Goal: Task Accomplishment & Management: Use online tool/utility

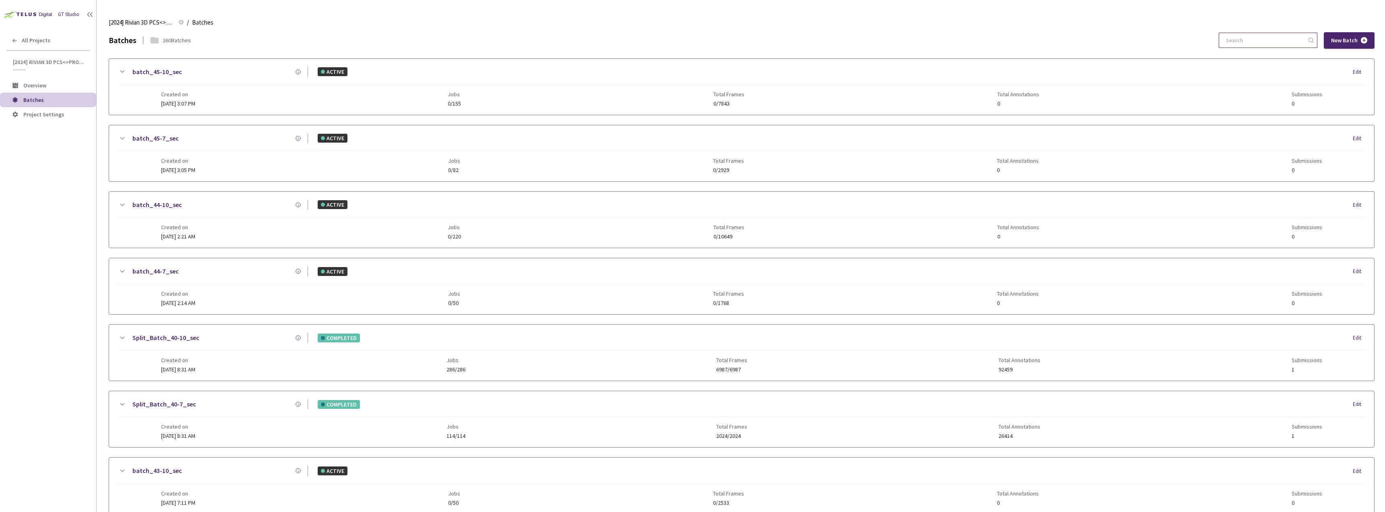
click at [1246, 42] on input at bounding box center [1264, 40] width 86 height 14
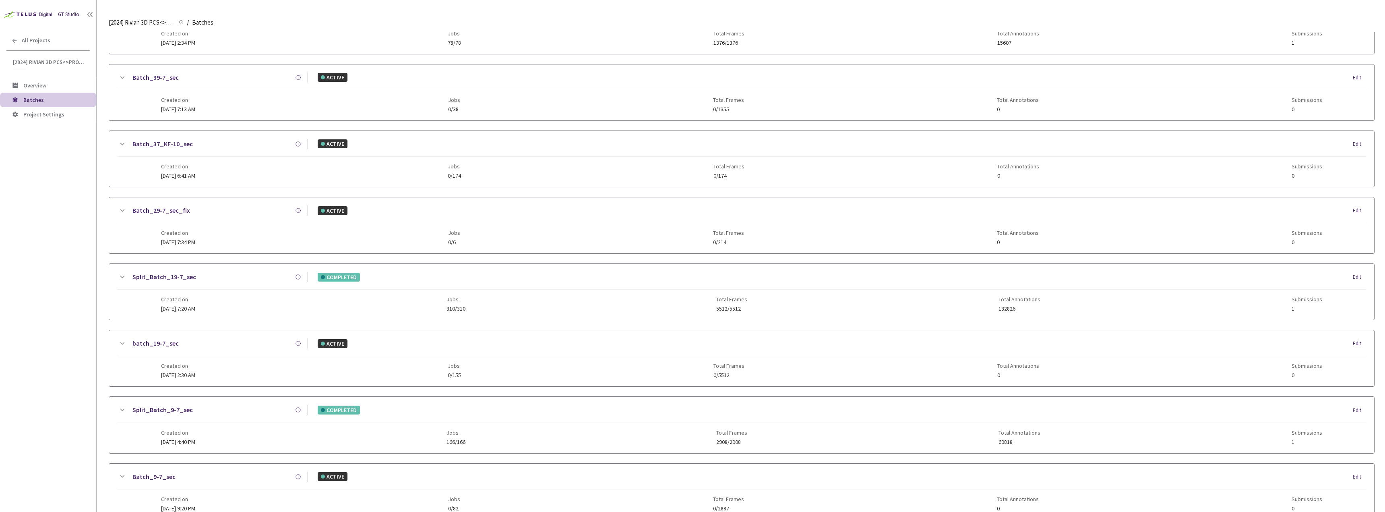
scroll to position [110, 0]
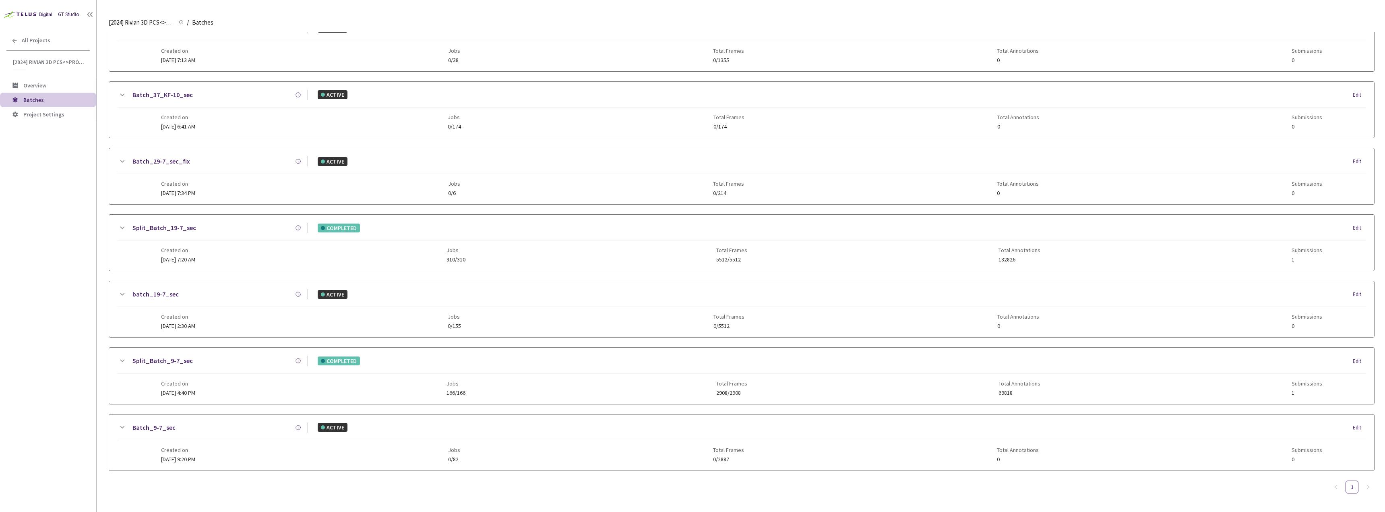
type input "9-7"
drag, startPoint x: 221, startPoint y: 364, endPoint x: 224, endPoint y: 362, distance: 4.1
click at [220, 365] on div "Split_Batch_9-7_sec" at bounding box center [217, 361] width 181 height 10
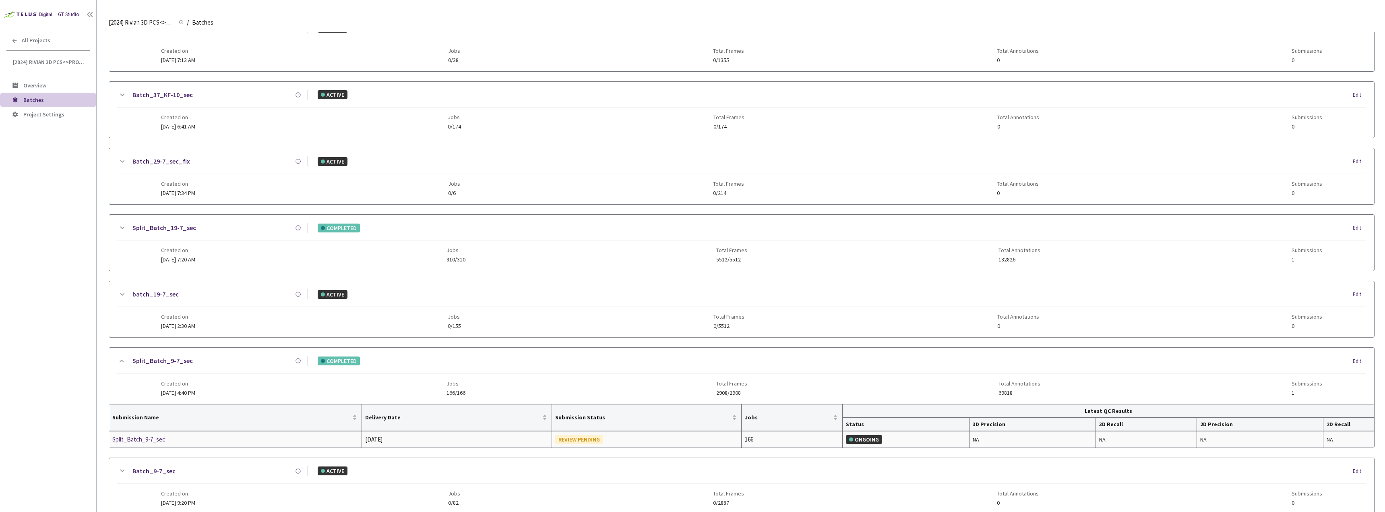
click at [144, 437] on div "Split_Batch_9-7_sec" at bounding box center [154, 440] width 85 height 10
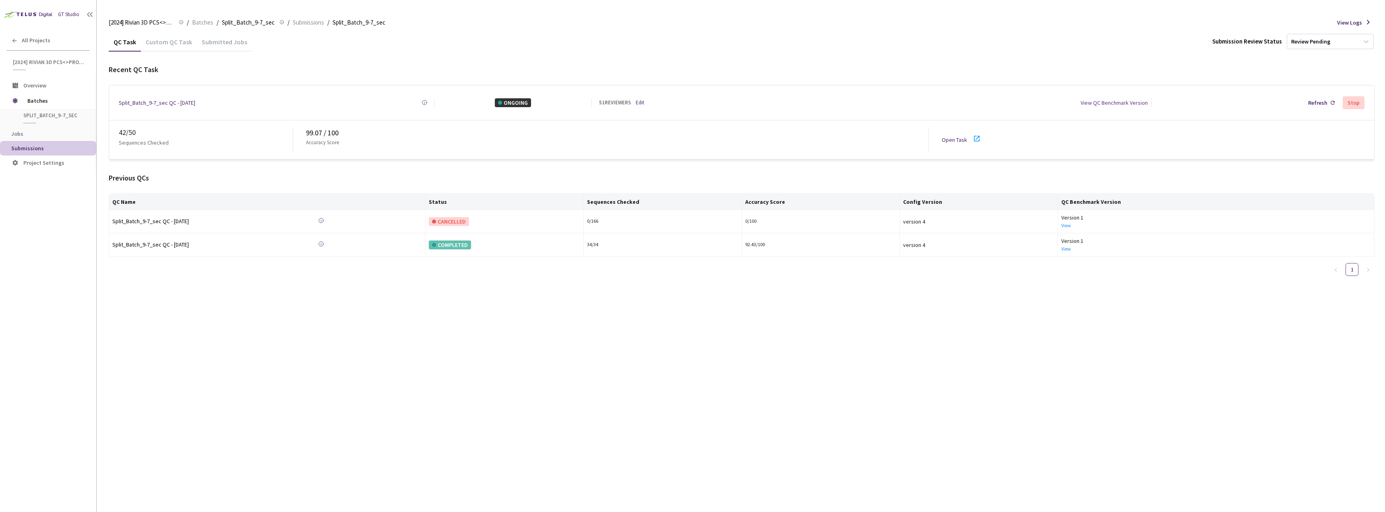
click at [157, 40] on div "Custom QC Task" at bounding box center [169, 45] width 56 height 14
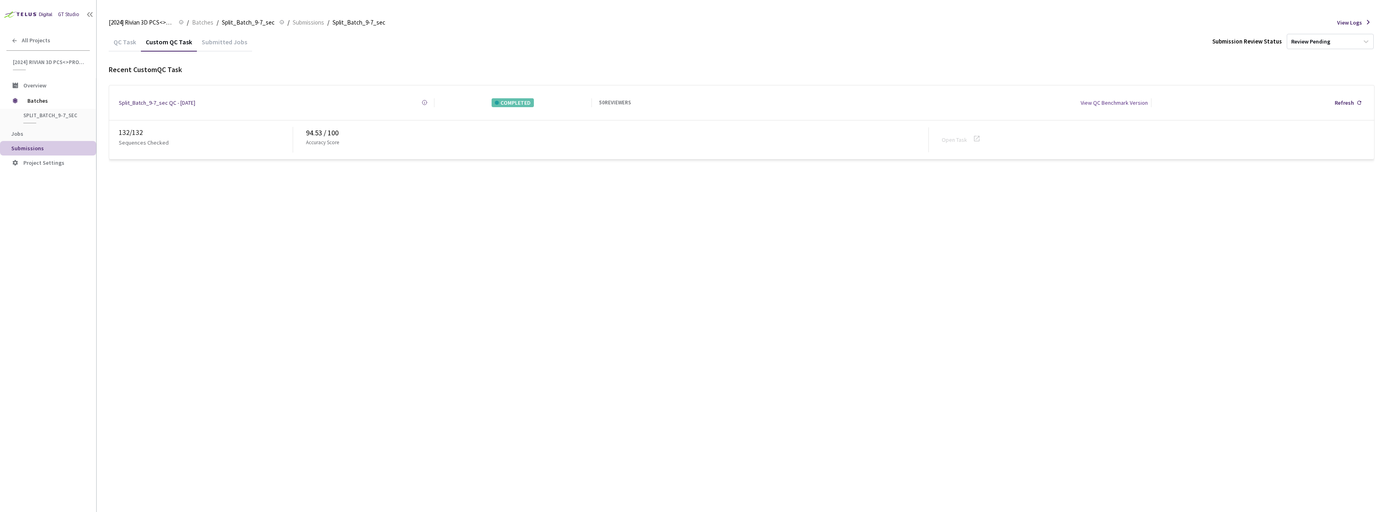
click at [116, 40] on div "QC Task" at bounding box center [125, 45] width 32 height 14
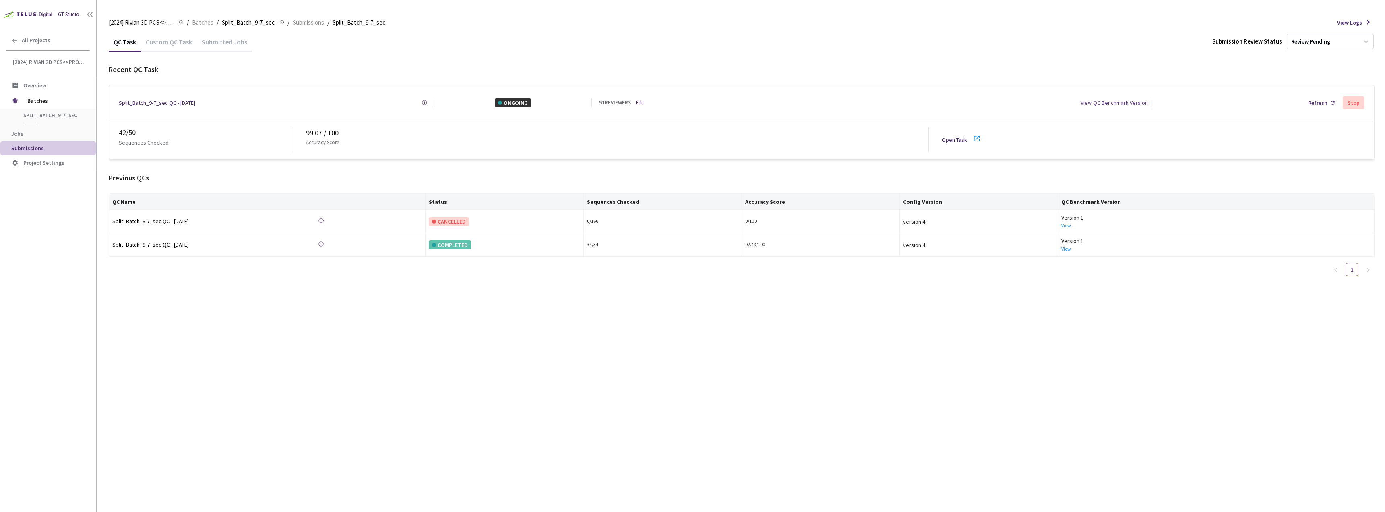
click at [958, 136] on link "Open Task" at bounding box center [954, 139] width 25 height 7
click at [35, 47] on div "All Projects" at bounding box center [48, 40] width 96 height 17
click at [45, 85] on span "Overview" at bounding box center [34, 85] width 23 height 7
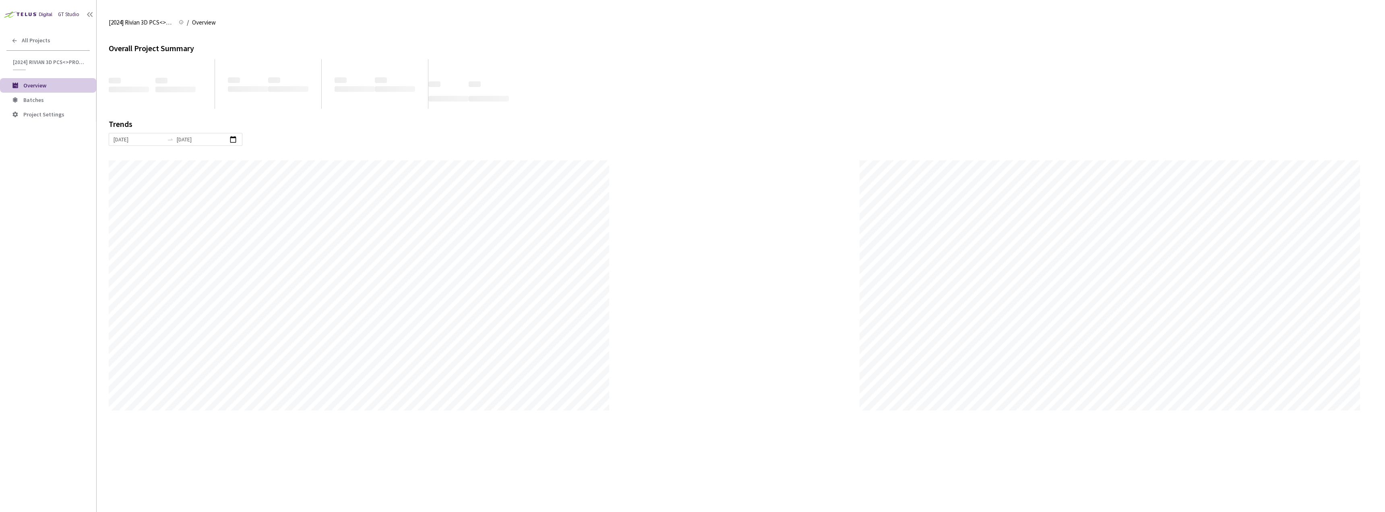
scroll to position [512, 1385]
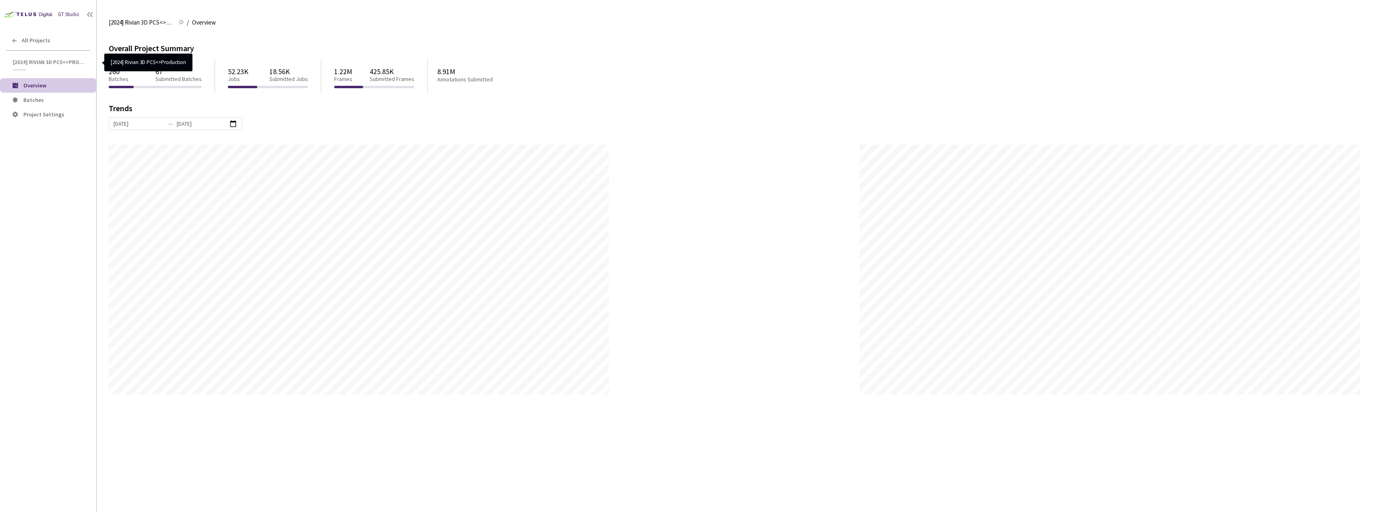
click at [57, 66] on div "[2024] Rivian 3D PCS<>Production" at bounding box center [48, 64] width 96 height 11
click at [52, 42] on div "All Projects" at bounding box center [48, 40] width 96 height 17
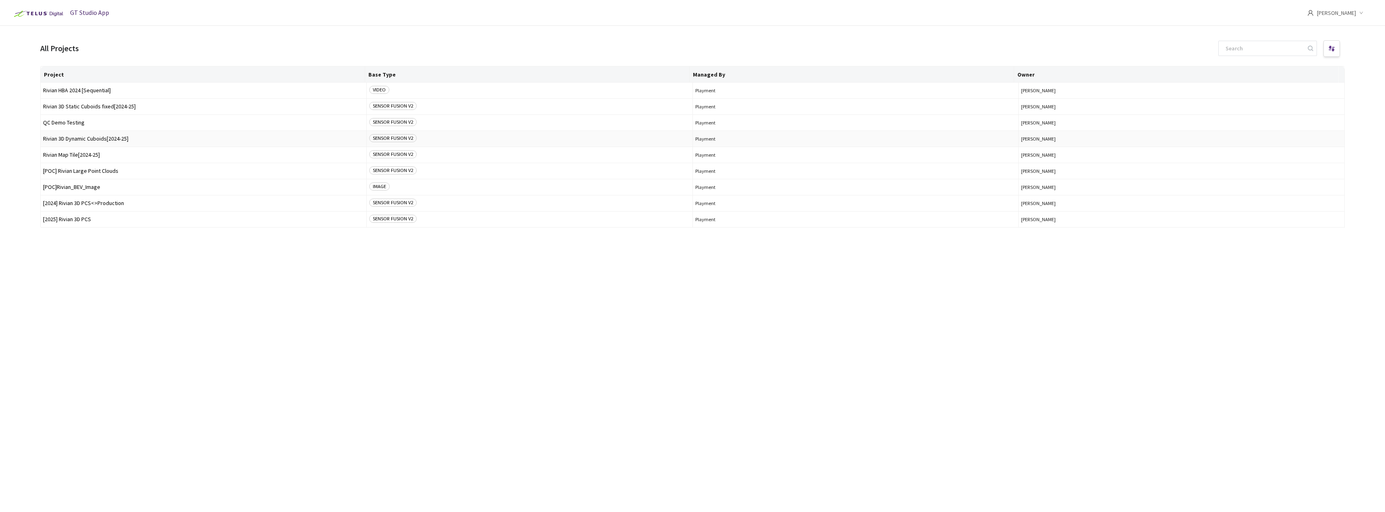
click at [107, 141] on span "Rivian 3D Dynamic Cuboids[2024-25]" at bounding box center [203, 139] width 321 height 6
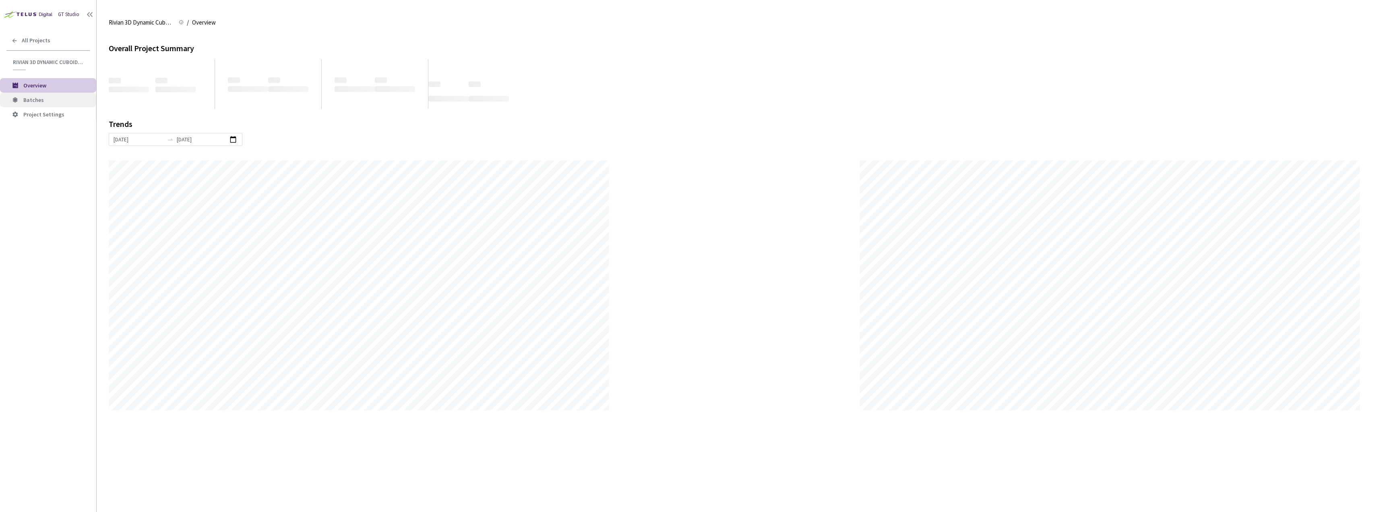
scroll to position [512, 1385]
click at [56, 101] on span "Batches" at bounding box center [56, 100] width 66 height 7
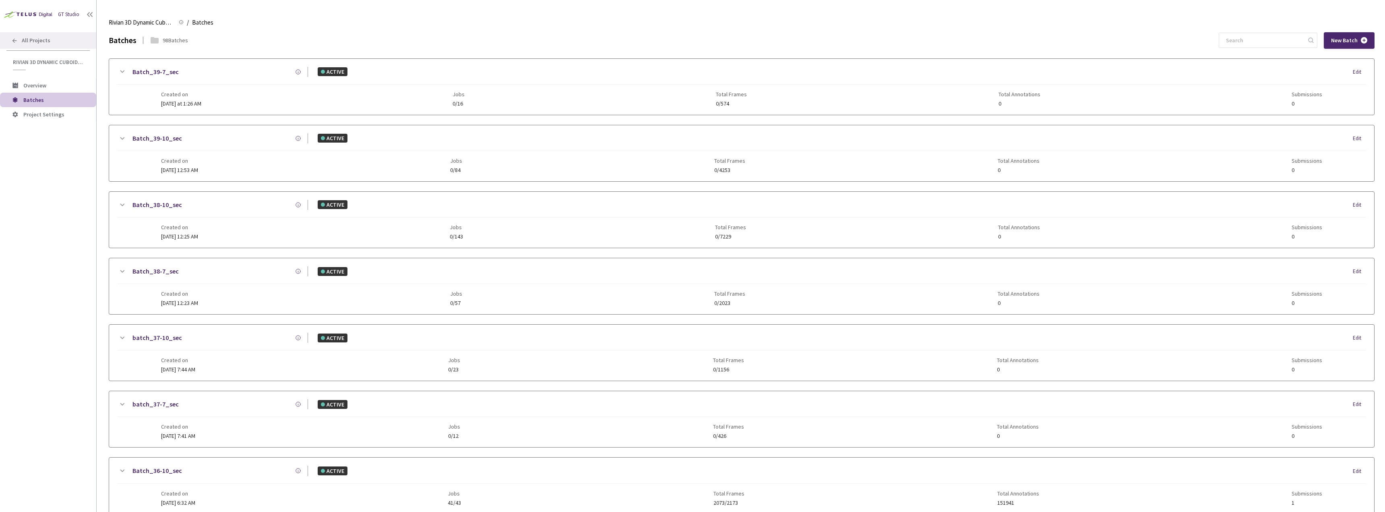
click at [41, 38] on span "All Projects" at bounding box center [36, 40] width 29 height 7
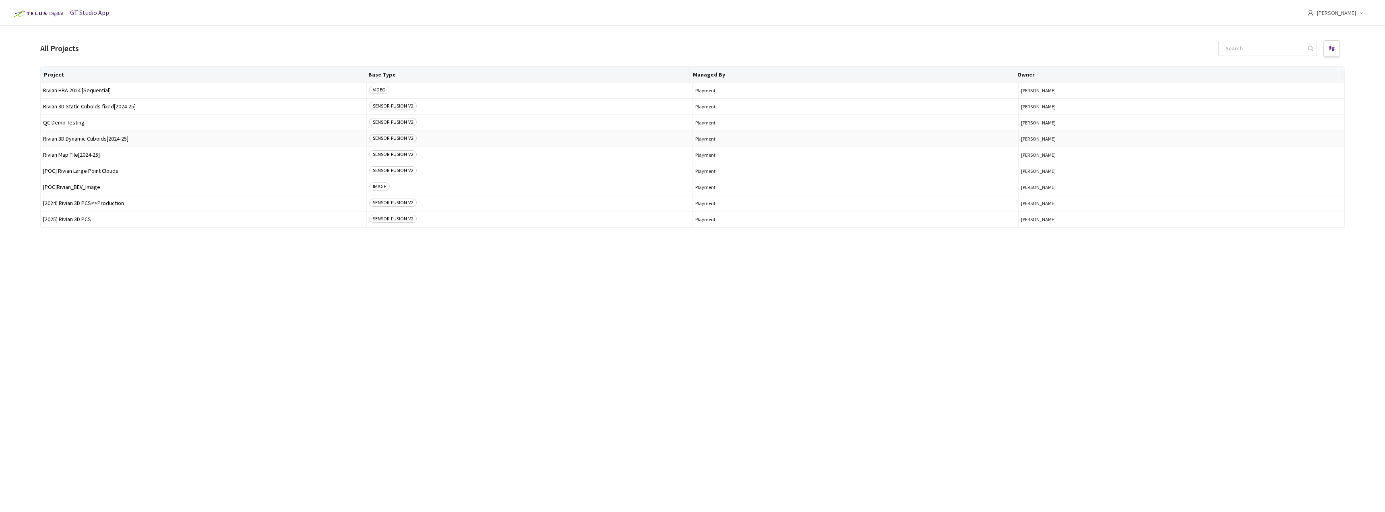
click at [128, 139] on span "Rivian 3D Dynamic Cuboids[2024-25]" at bounding box center [203, 139] width 321 height 6
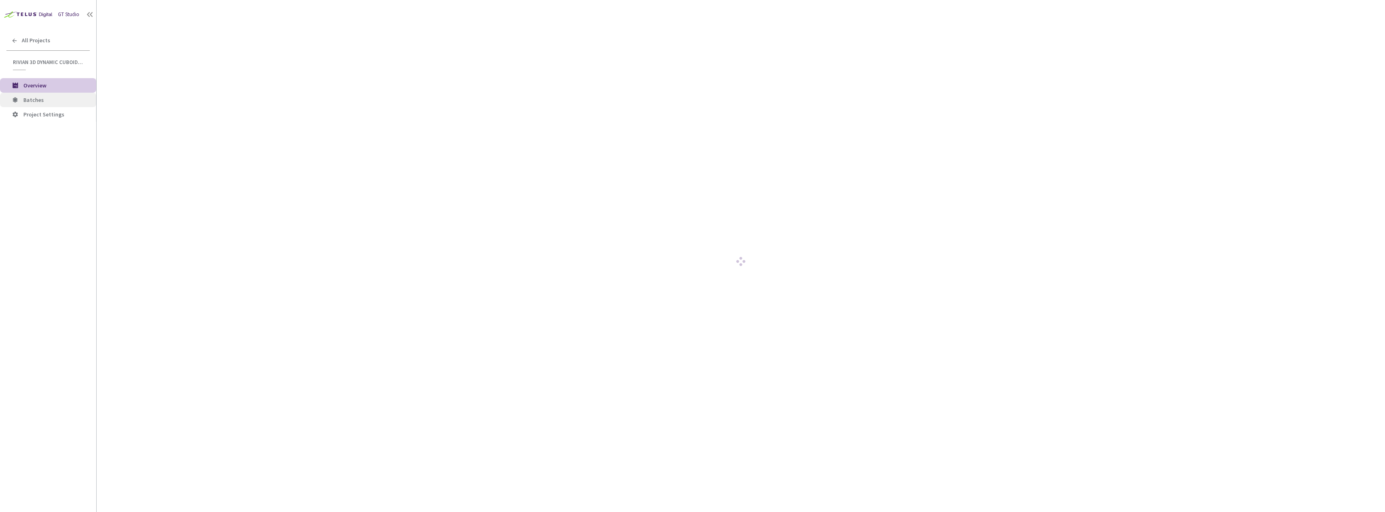
click at [50, 97] on span "Batches" at bounding box center [56, 100] width 66 height 7
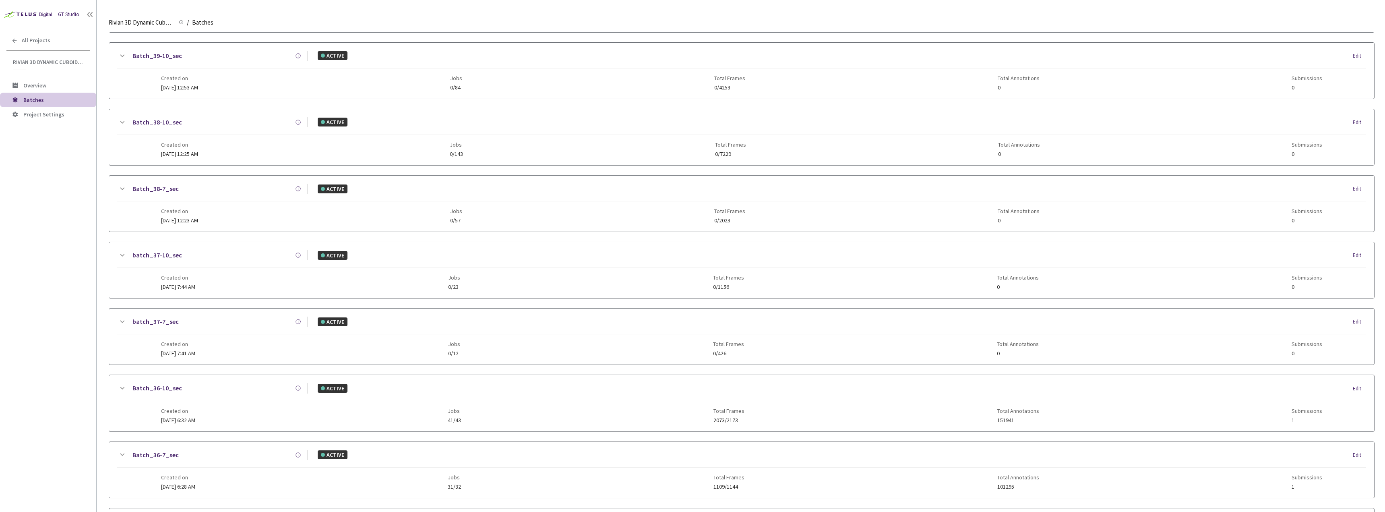
scroll to position [282, 0]
click at [260, 304] on div "Batch_39-7_sec ACTIVE Edit Created on [DATE] at 1:26 AM Jobs 0/16 Total Frames …" at bounding box center [742, 304] width 1266 height 1054
click at [253, 337] on div "Created on [DATE] 2:54 AM Jobs 18/18 Total Frames 909/909 Total Annotations 282…" at bounding box center [742, 346] width 1162 height 22
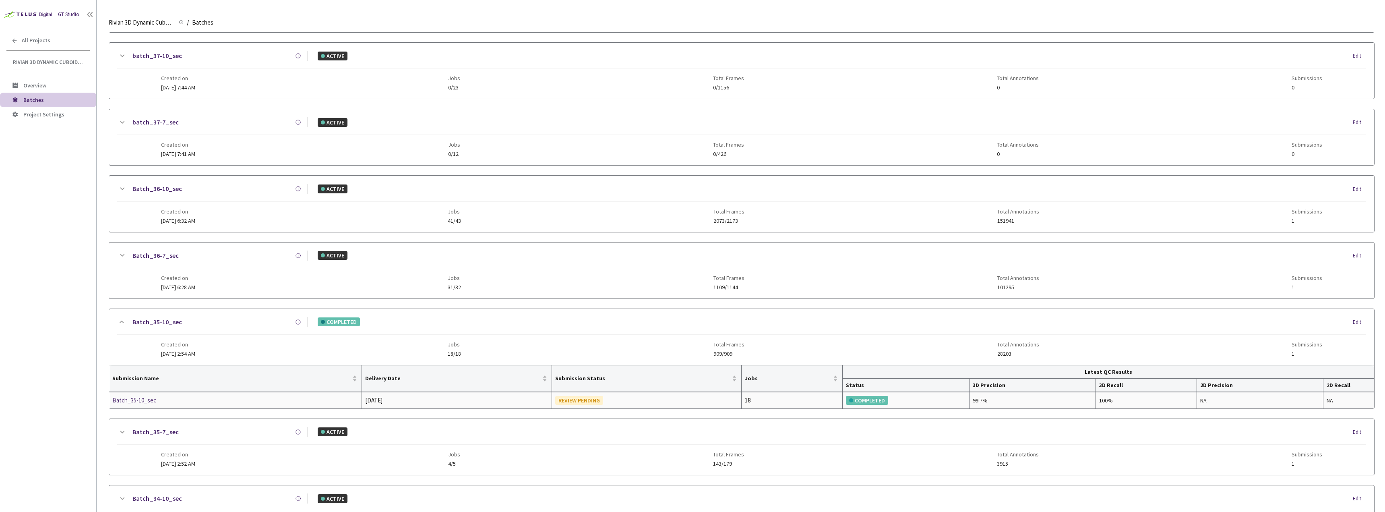
click at [142, 397] on div "Batch_35-10_sec" at bounding box center [154, 400] width 85 height 10
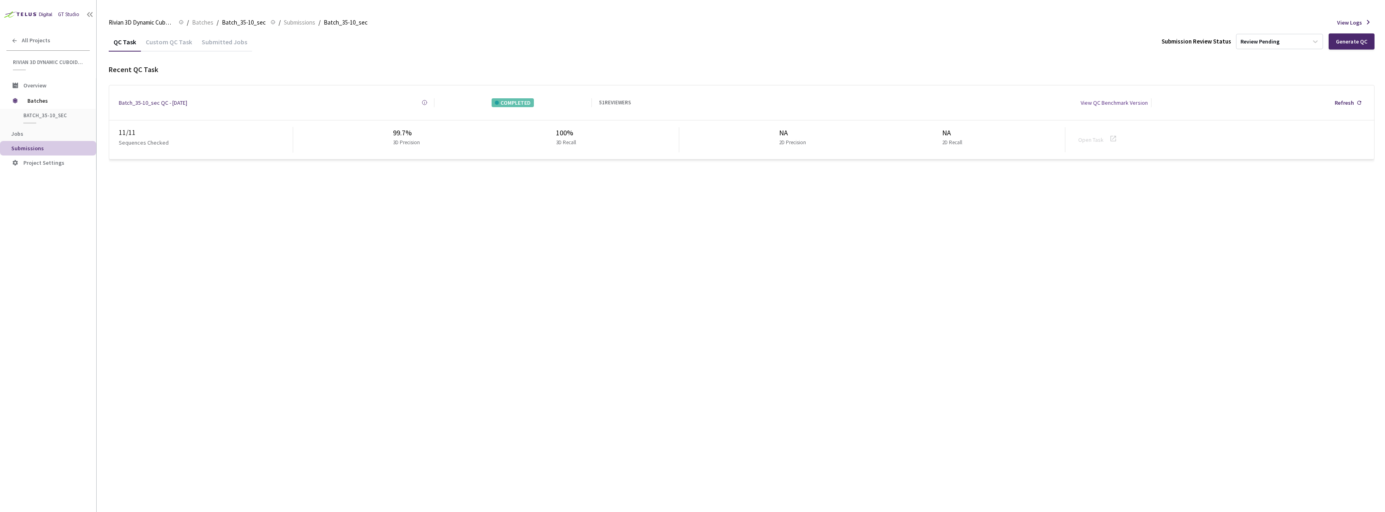
drag, startPoint x: 226, startPoint y: 50, endPoint x: 207, endPoint y: 46, distance: 19.6
click at [225, 49] on div "Submitted Jobs" at bounding box center [224, 45] width 55 height 14
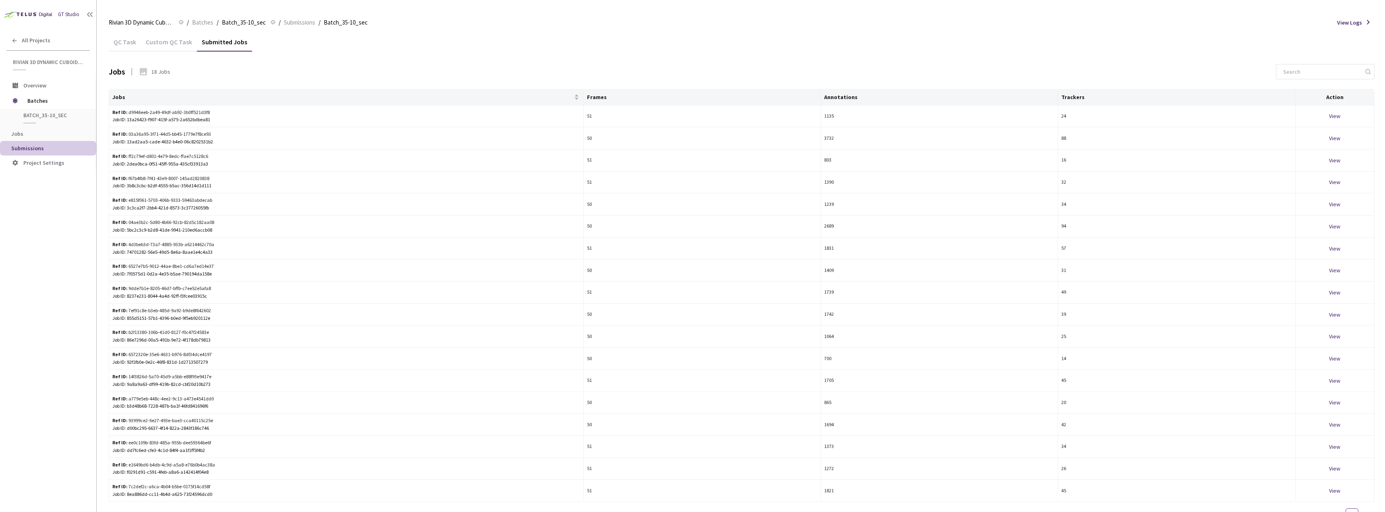
click at [169, 42] on div "Custom QC Task" at bounding box center [169, 45] width 56 height 14
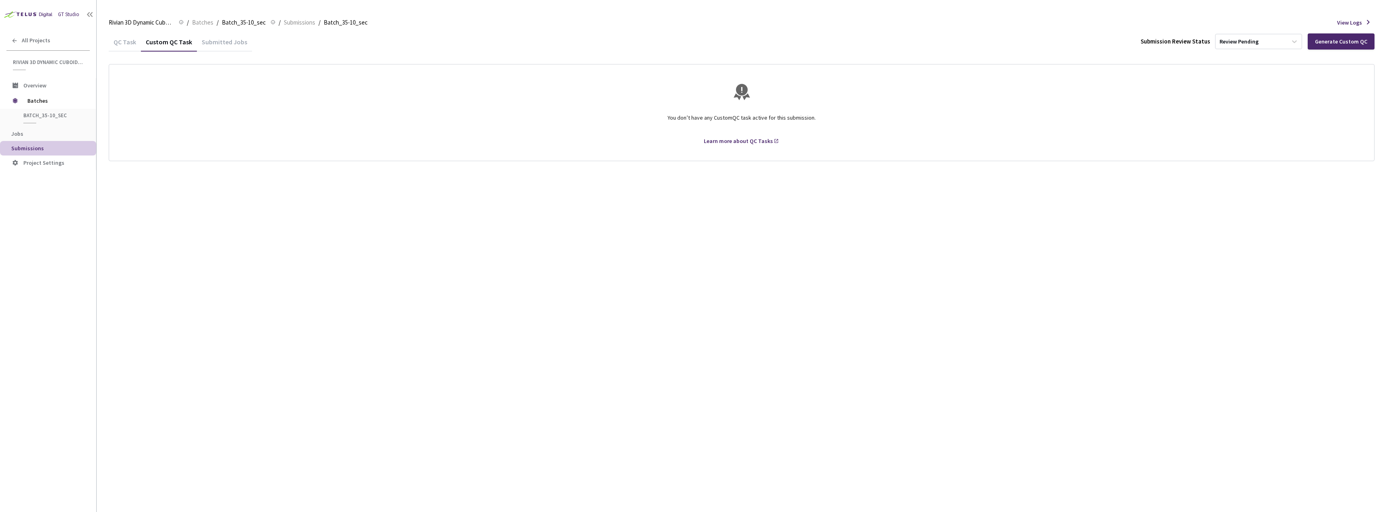
click at [143, 43] on div "Custom QC Task" at bounding box center [169, 45] width 56 height 14
click at [41, 46] on div "All Projects" at bounding box center [48, 40] width 96 height 17
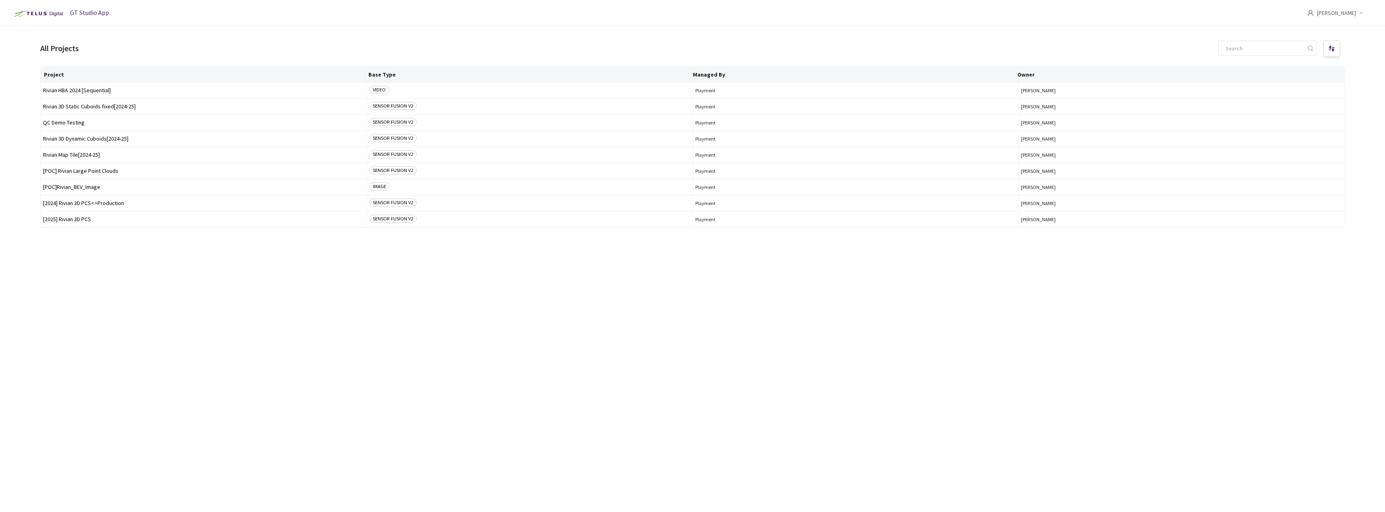
click at [697, 293] on div "Project Base Type Managed By Owner Rivian HBA 2024 [Sequential] VIDEO Playment …" at bounding box center [692, 281] width 1305 height 431
click at [107, 166] on td "[POC] Rivian Large Point Clouds" at bounding box center [204, 171] width 326 height 16
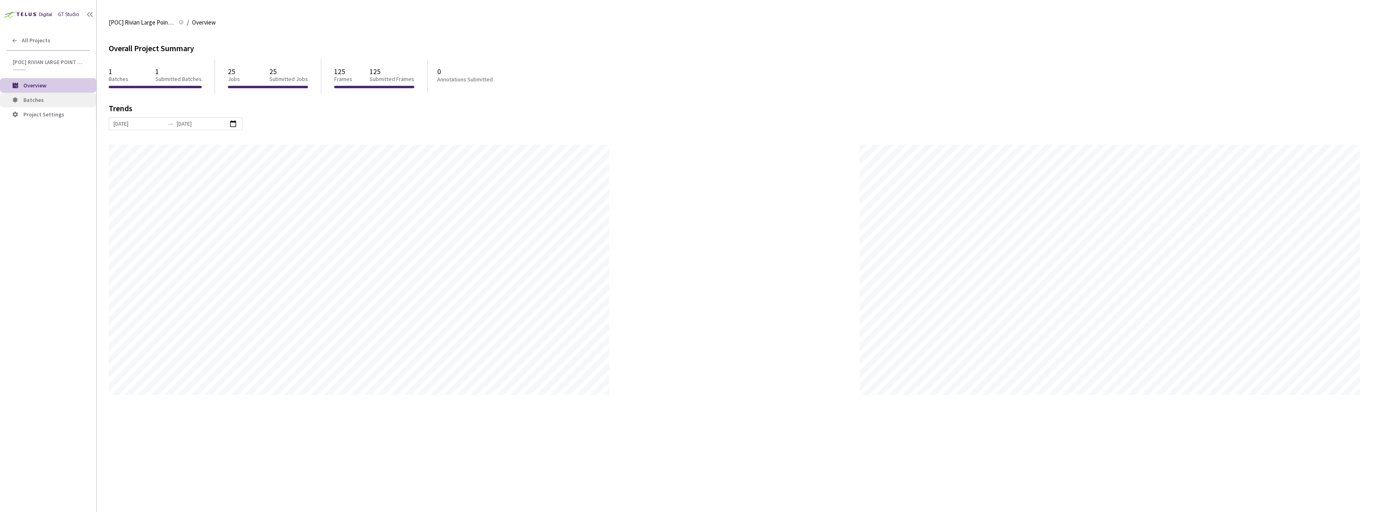
scroll to position [512, 1385]
click at [50, 95] on li "Batches" at bounding box center [48, 100] width 96 height 14
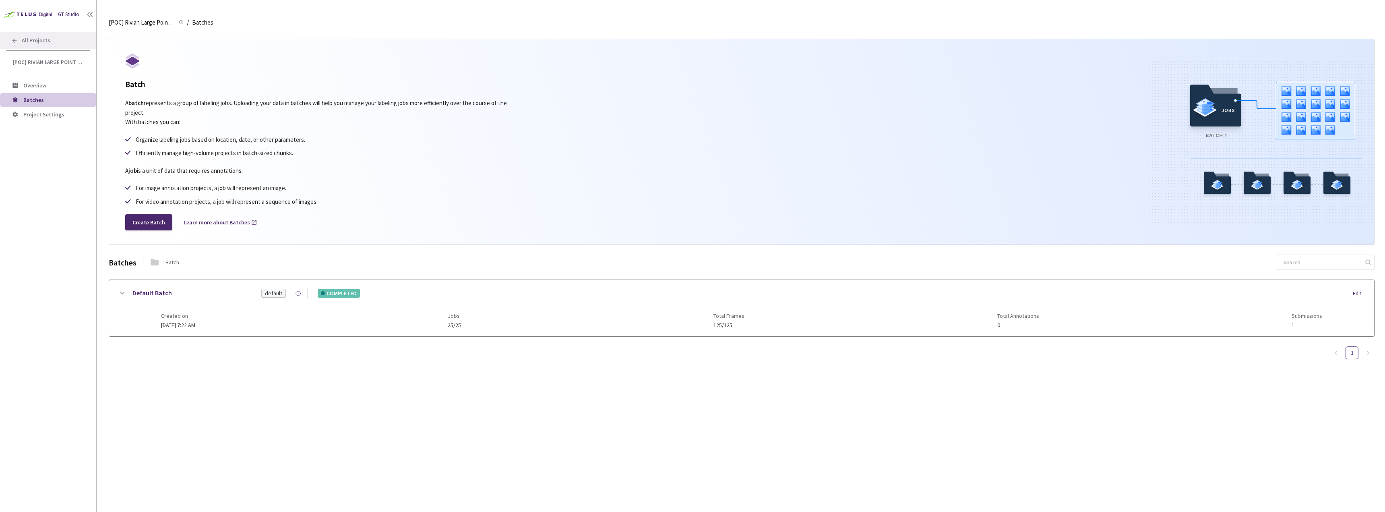
click at [35, 35] on div "All Projects" at bounding box center [48, 40] width 96 height 17
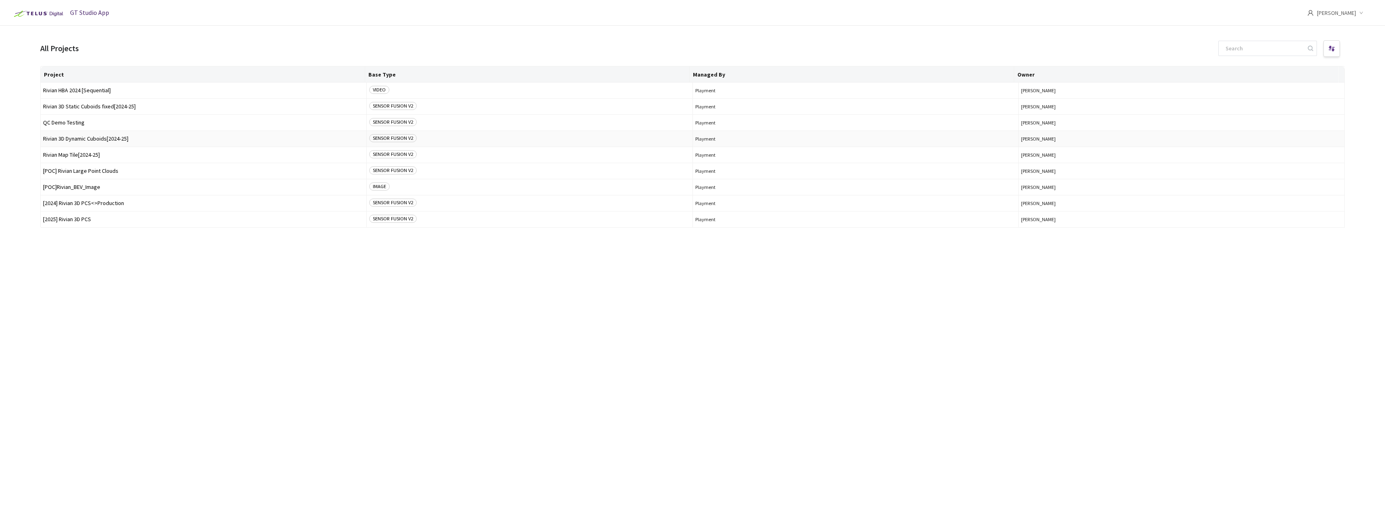
click at [133, 137] on span "Rivian 3D Dynamic Cuboids[2024-25]" at bounding box center [203, 139] width 321 height 6
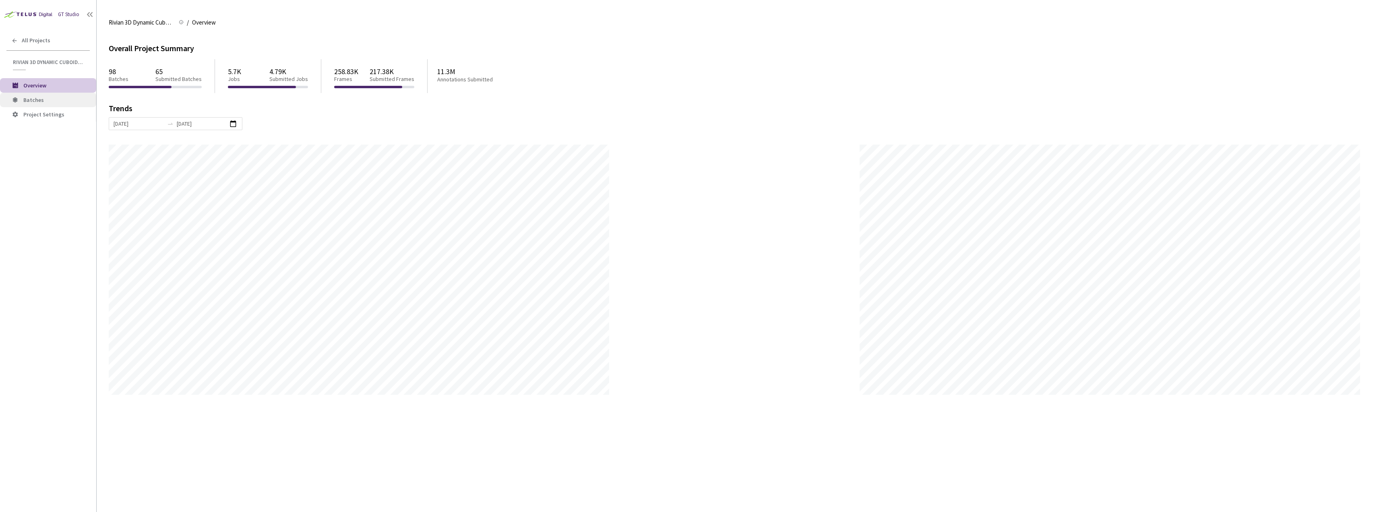
scroll to position [512, 1385]
click at [39, 96] on span "Batches" at bounding box center [33, 99] width 21 height 7
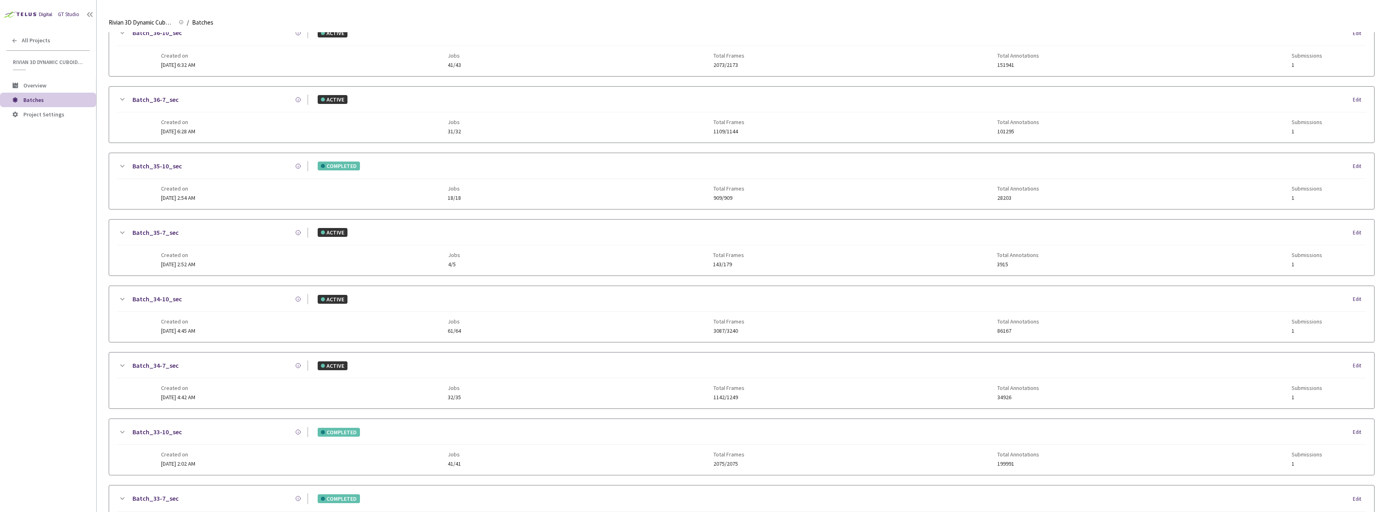
scroll to position [443, 0]
click at [195, 120] on span "Created on" at bounding box center [178, 117] width 34 height 6
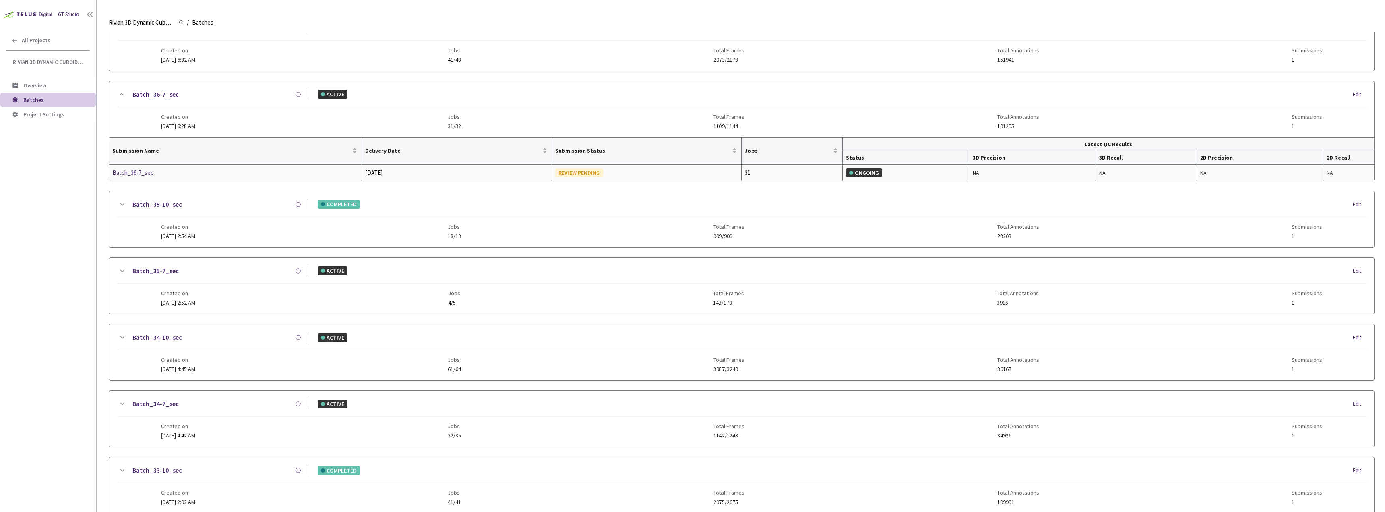
click at [140, 174] on div "Batch_36-7_sec" at bounding box center [154, 173] width 85 height 10
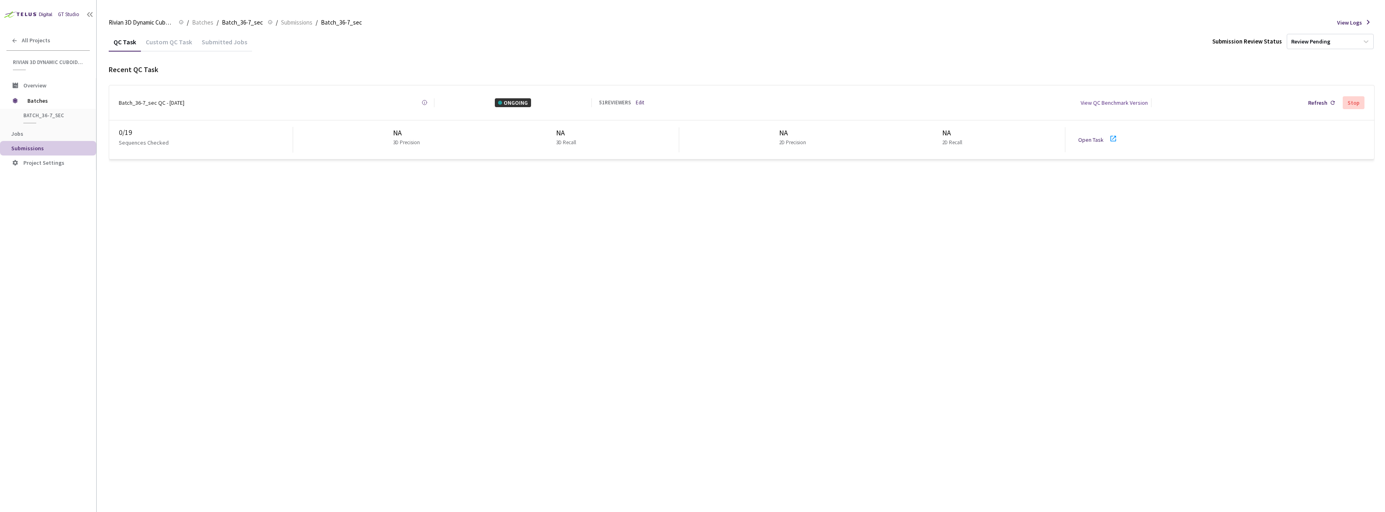
click at [167, 41] on div "Custom QC Task" at bounding box center [169, 45] width 56 height 14
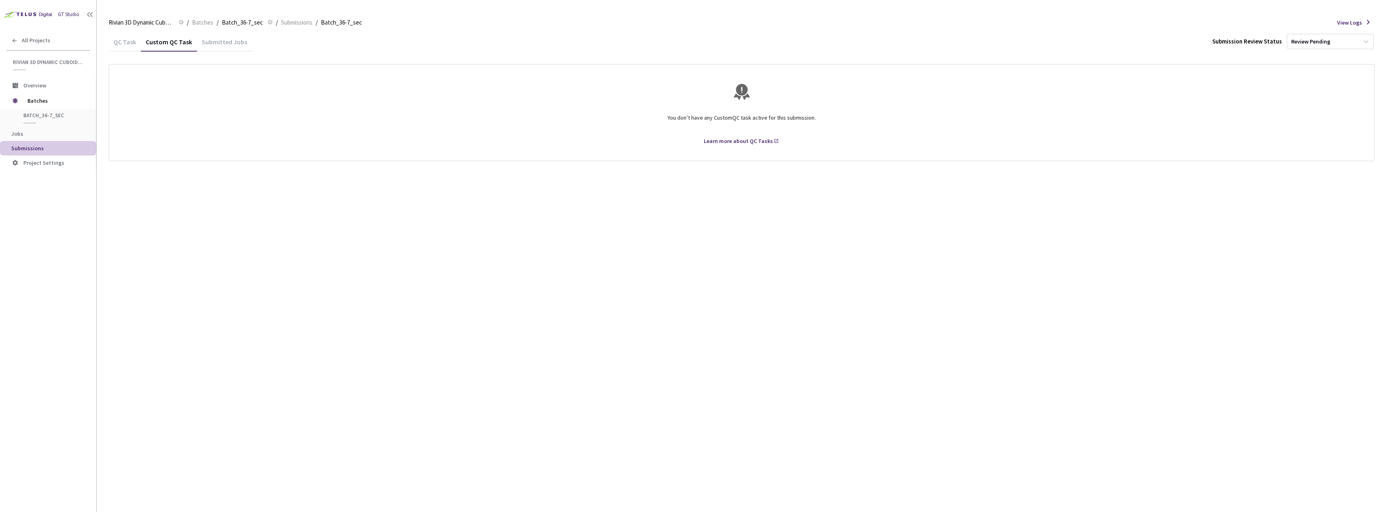
click at [124, 40] on div "QC Task" at bounding box center [125, 45] width 32 height 14
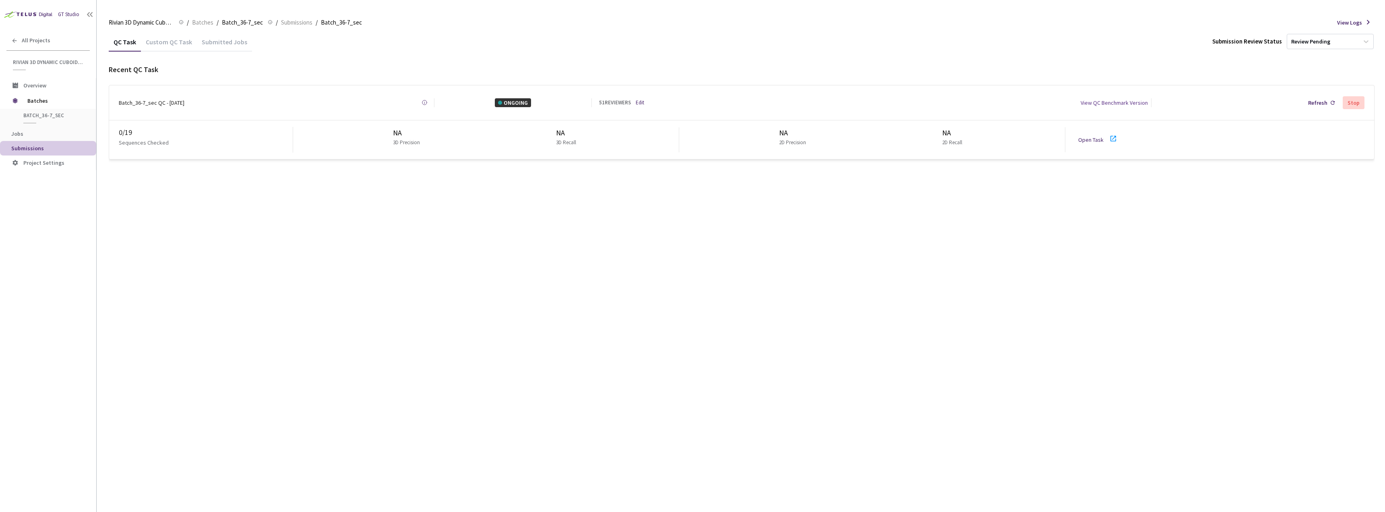
click at [1094, 137] on link "Open Task" at bounding box center [1090, 139] width 25 height 7
